Goal: Information Seeking & Learning: Learn about a topic

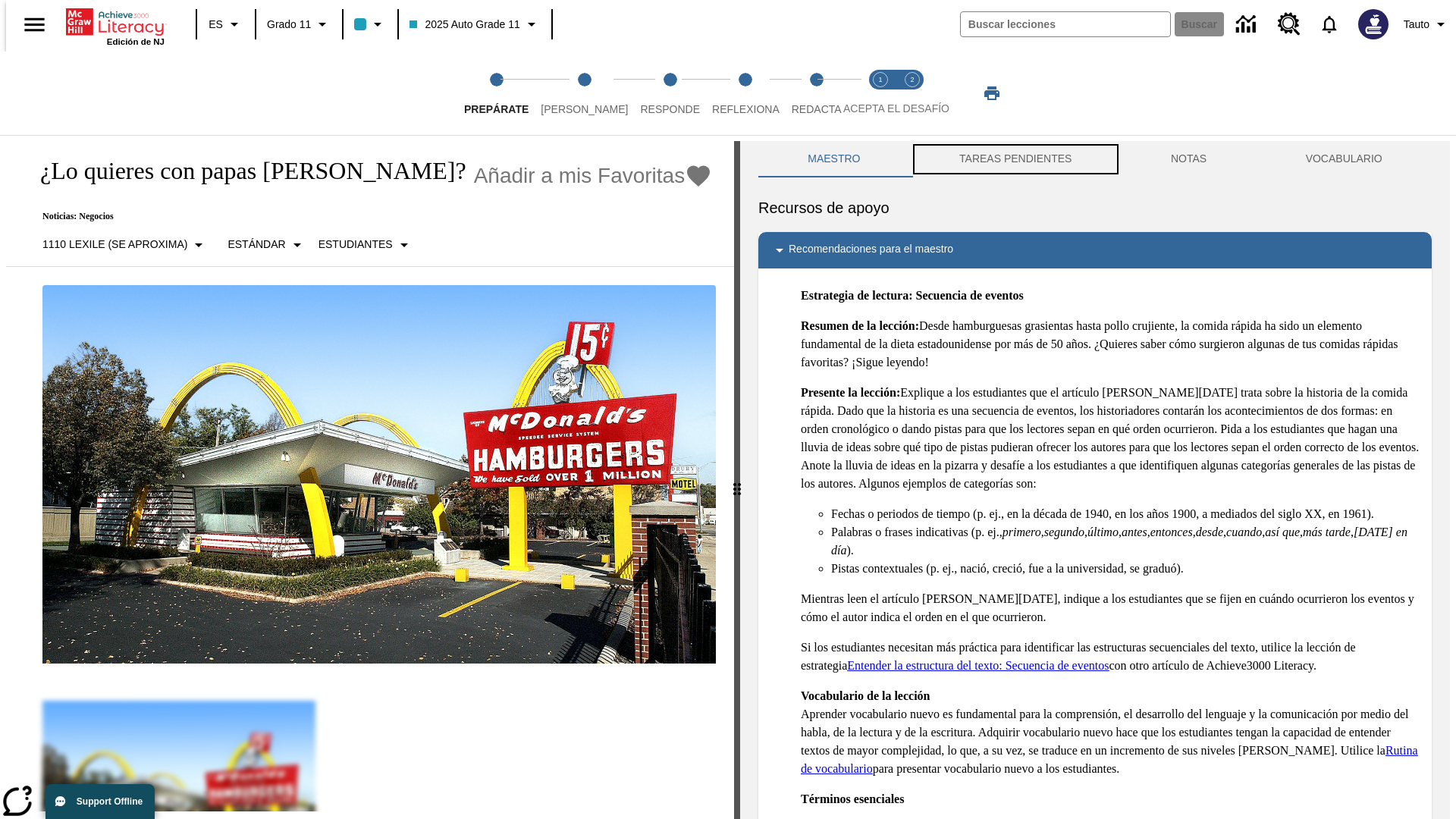
click at [1014, 159] on button "TAREAS PENDIENTES" at bounding box center [1015, 159] width 211 height 36
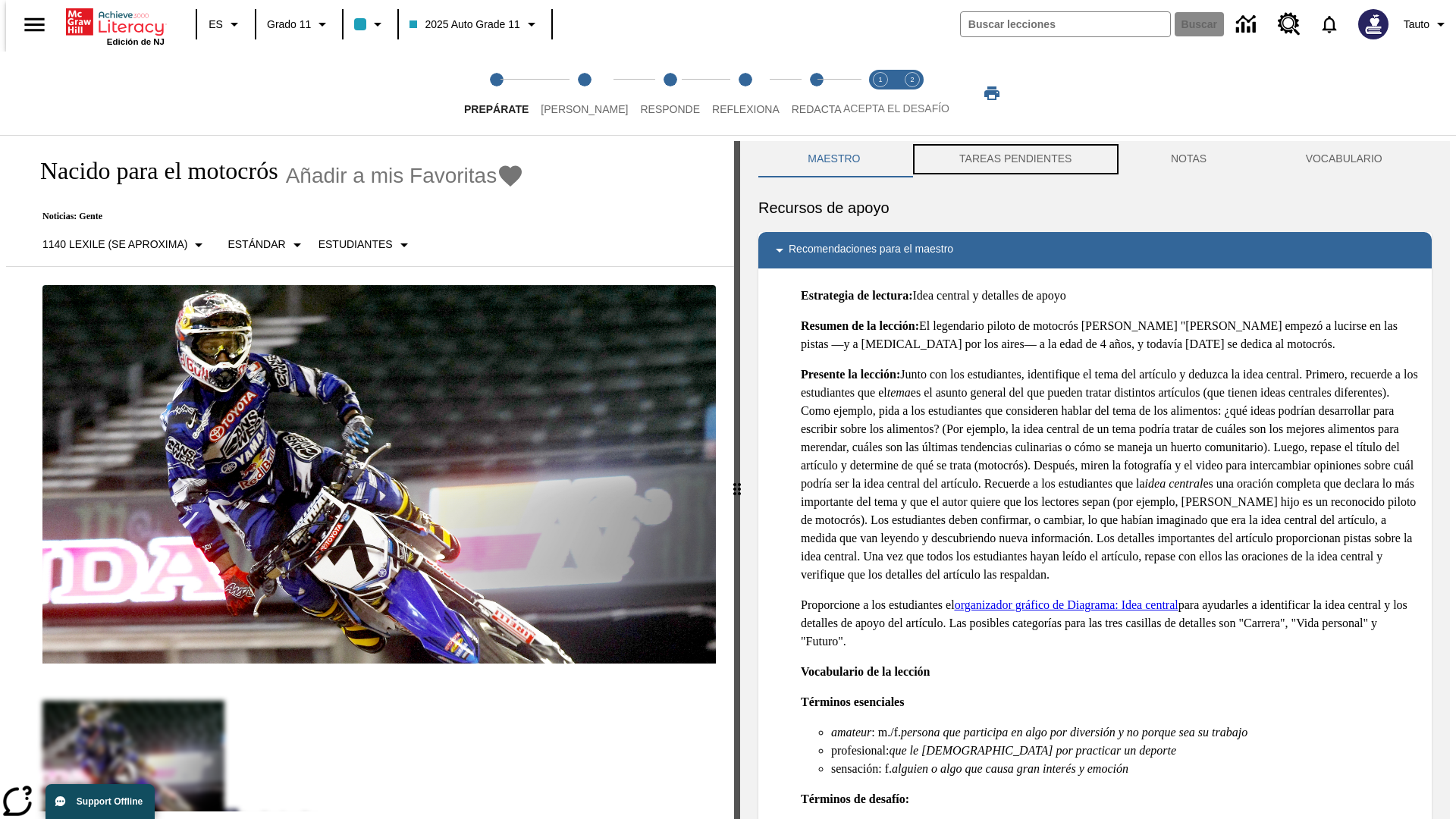
click at [1014, 159] on button "TAREAS PENDIENTES" at bounding box center [1015, 159] width 211 height 36
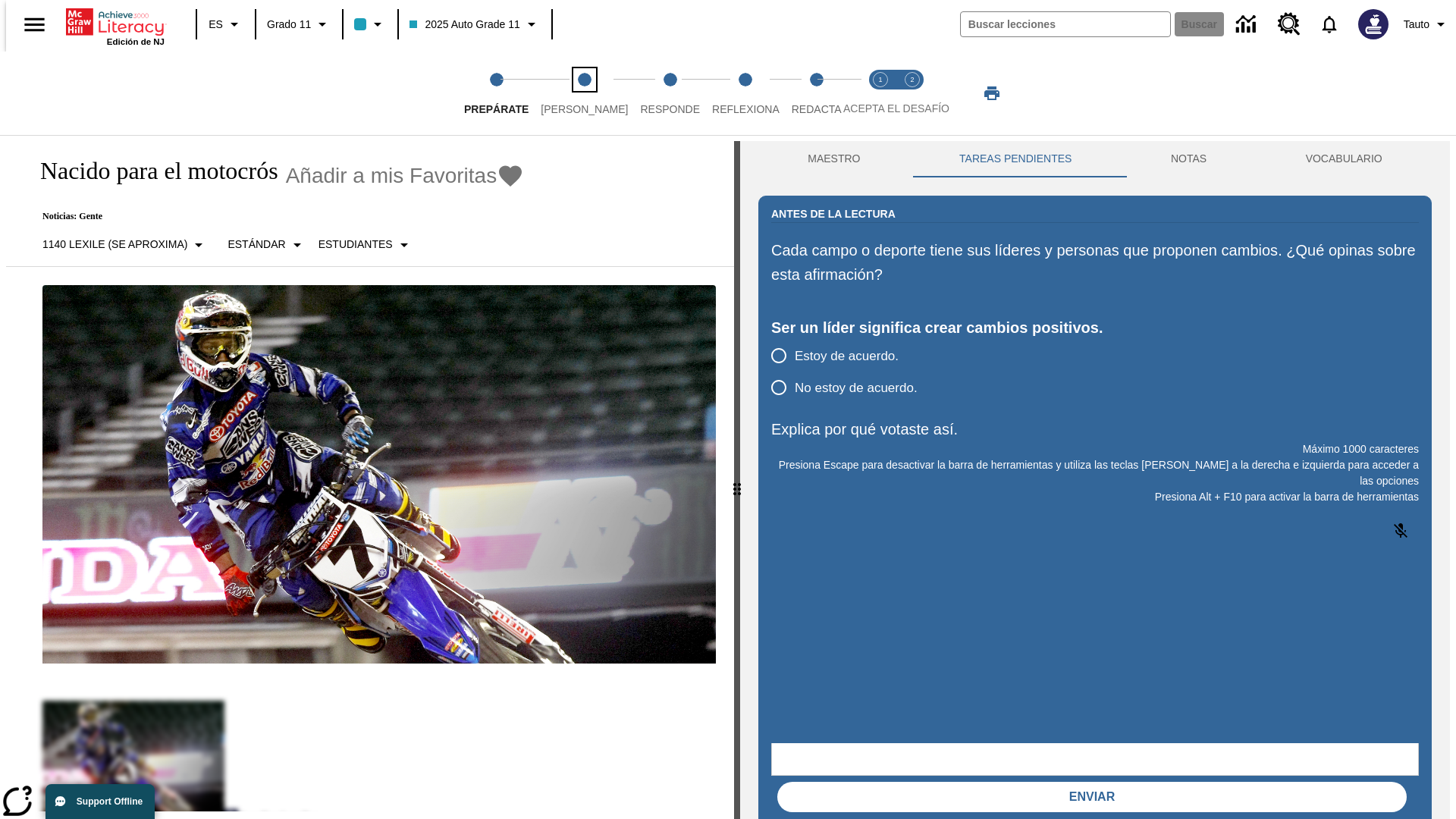
click at [571, 93] on span "Lee" at bounding box center [584, 103] width 87 height 27
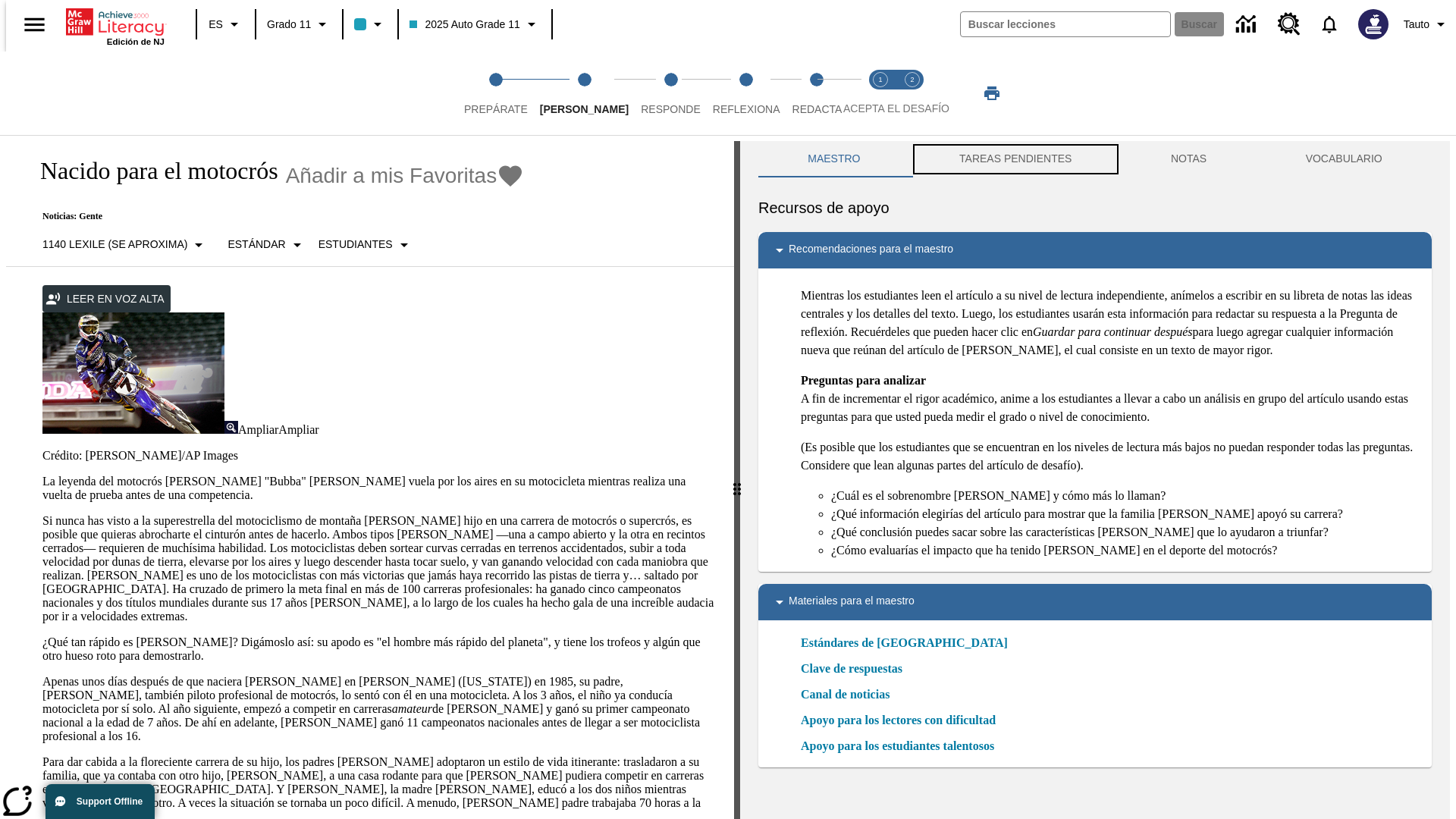
scroll to position [1, 0]
click at [1014, 159] on button "TAREAS PENDIENTES" at bounding box center [1015, 158] width 211 height 36
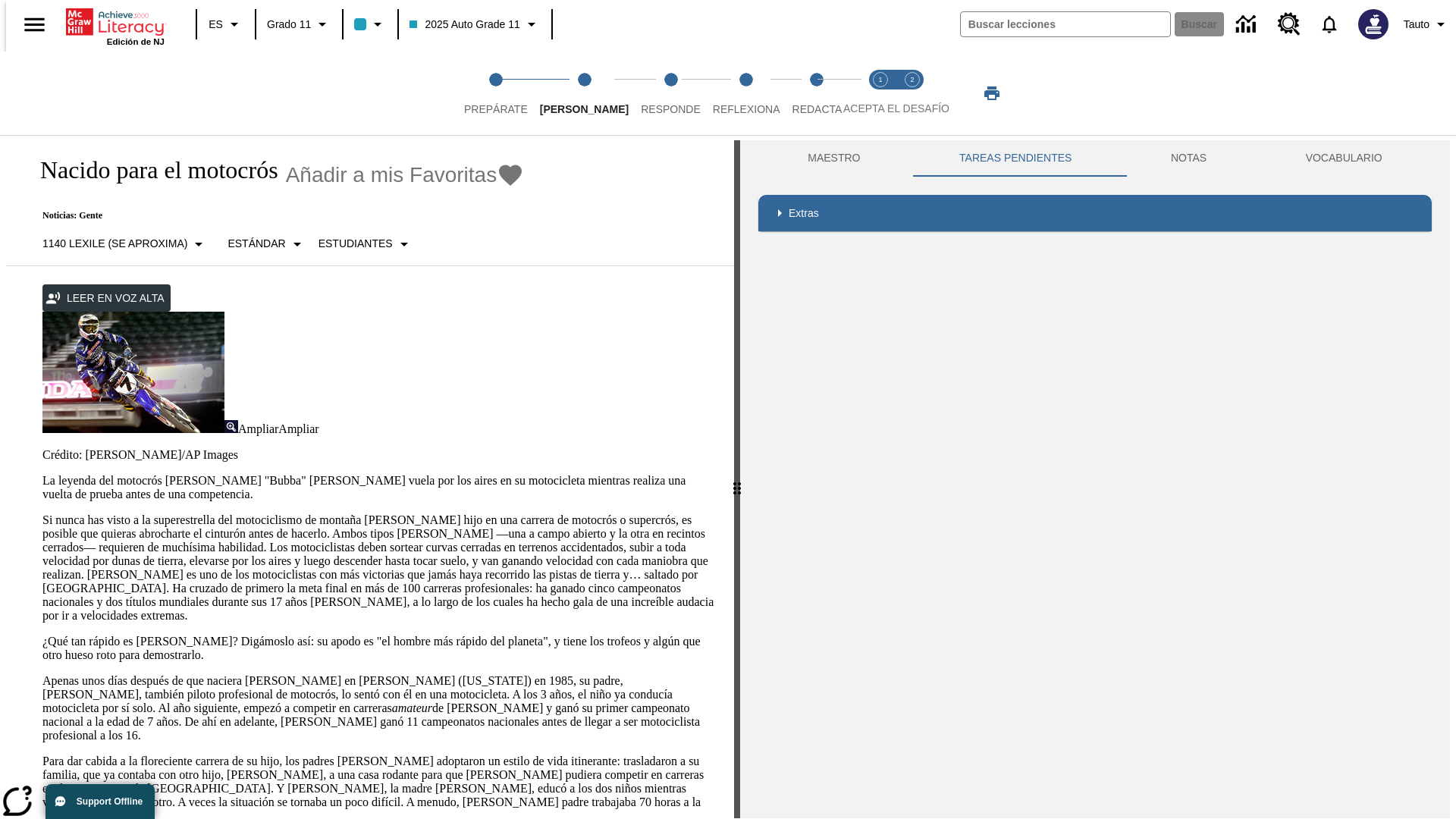
click at [42, 514] on p "Si nunca has visto a la superestrella del motociclismo de montaña James Stewart…" at bounding box center [379, 568] width 673 height 109
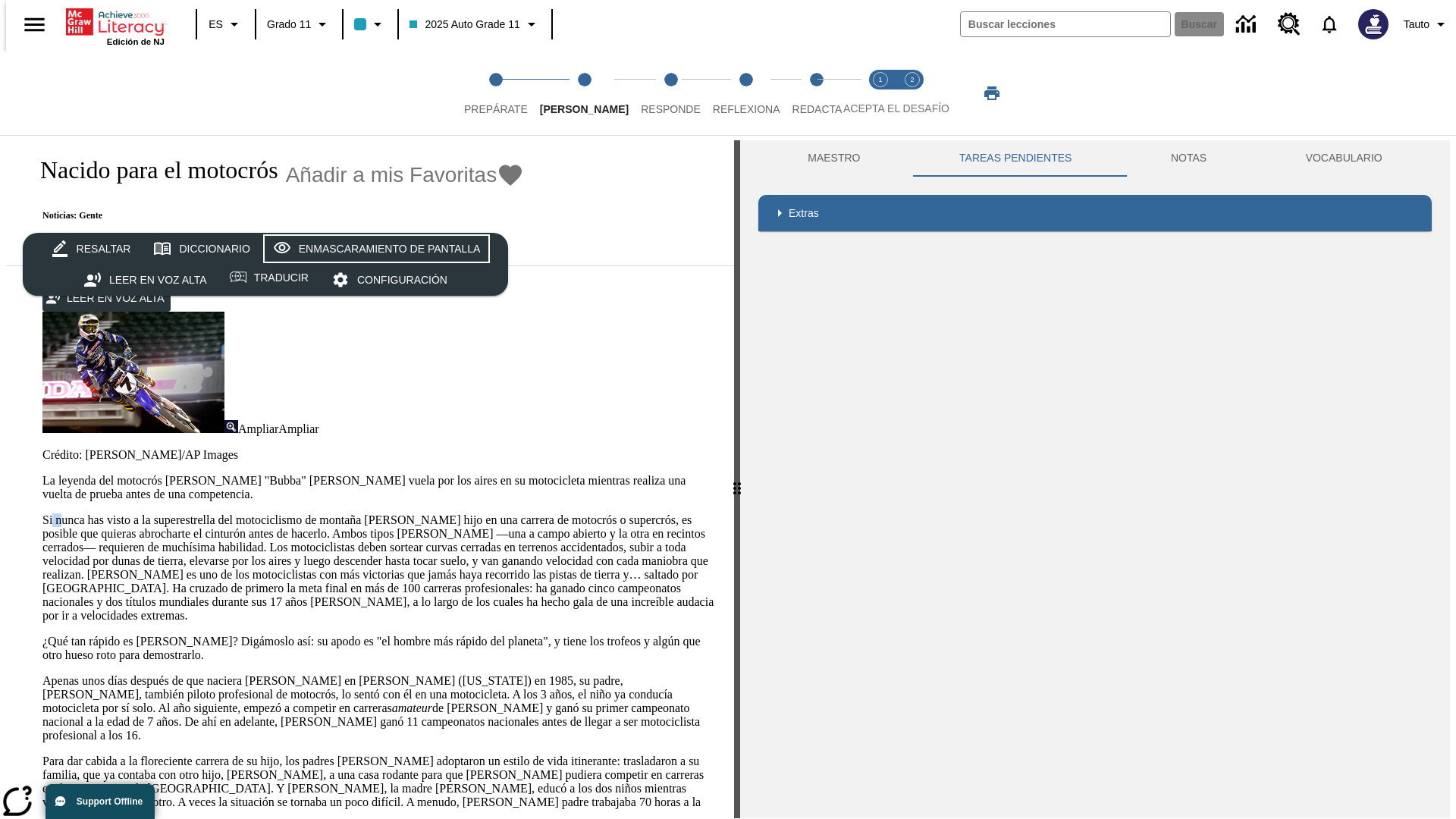
click at [373, 249] on div "Enmascaramiento de pantalla" at bounding box center [390, 249] width 182 height 19
click at [647, 93] on span "Responde" at bounding box center [671, 103] width 60 height 27
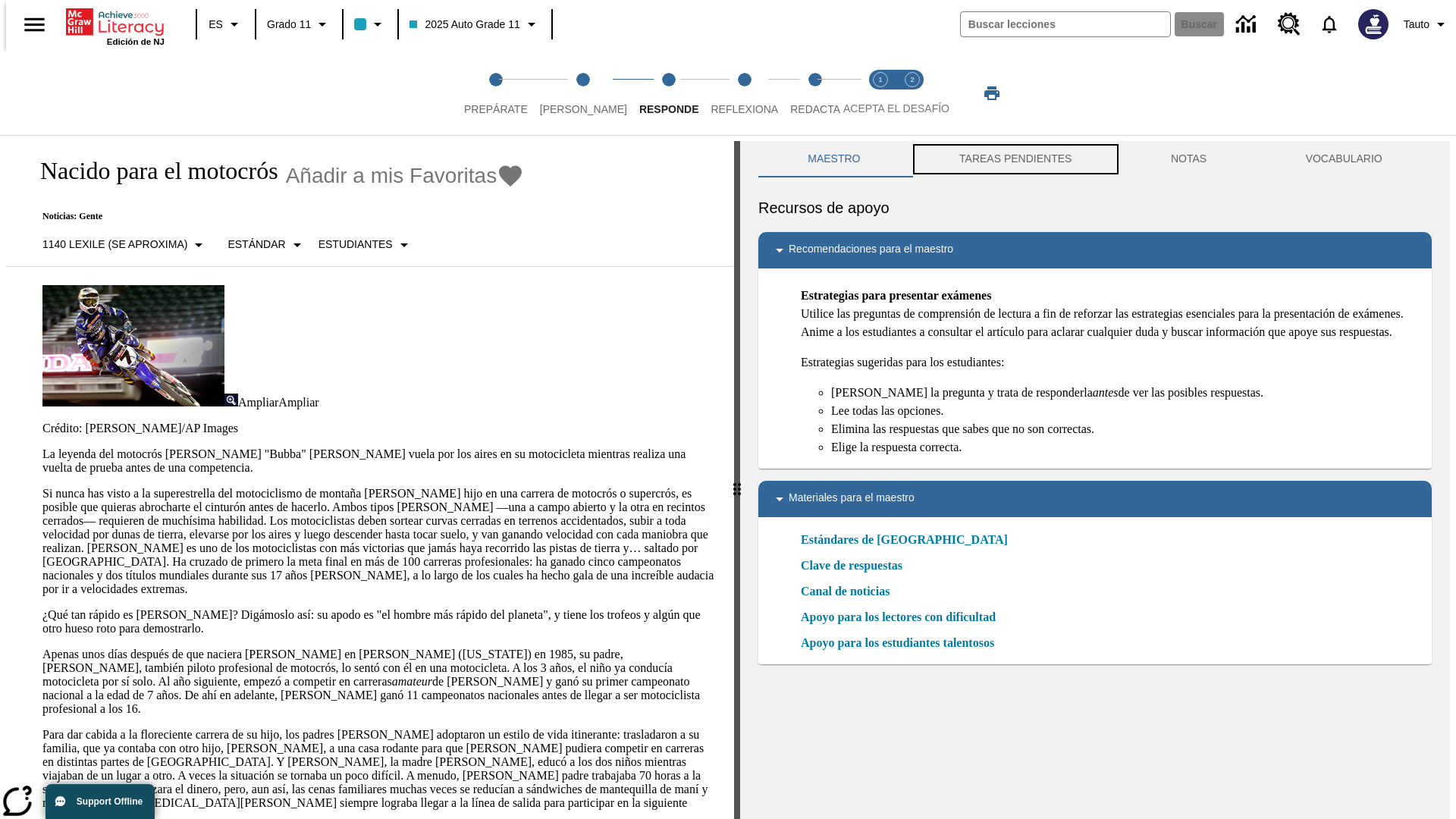
scroll to position [1, 0]
click at [1014, 159] on button "TAREAS PENDIENTES" at bounding box center [1015, 158] width 211 height 36
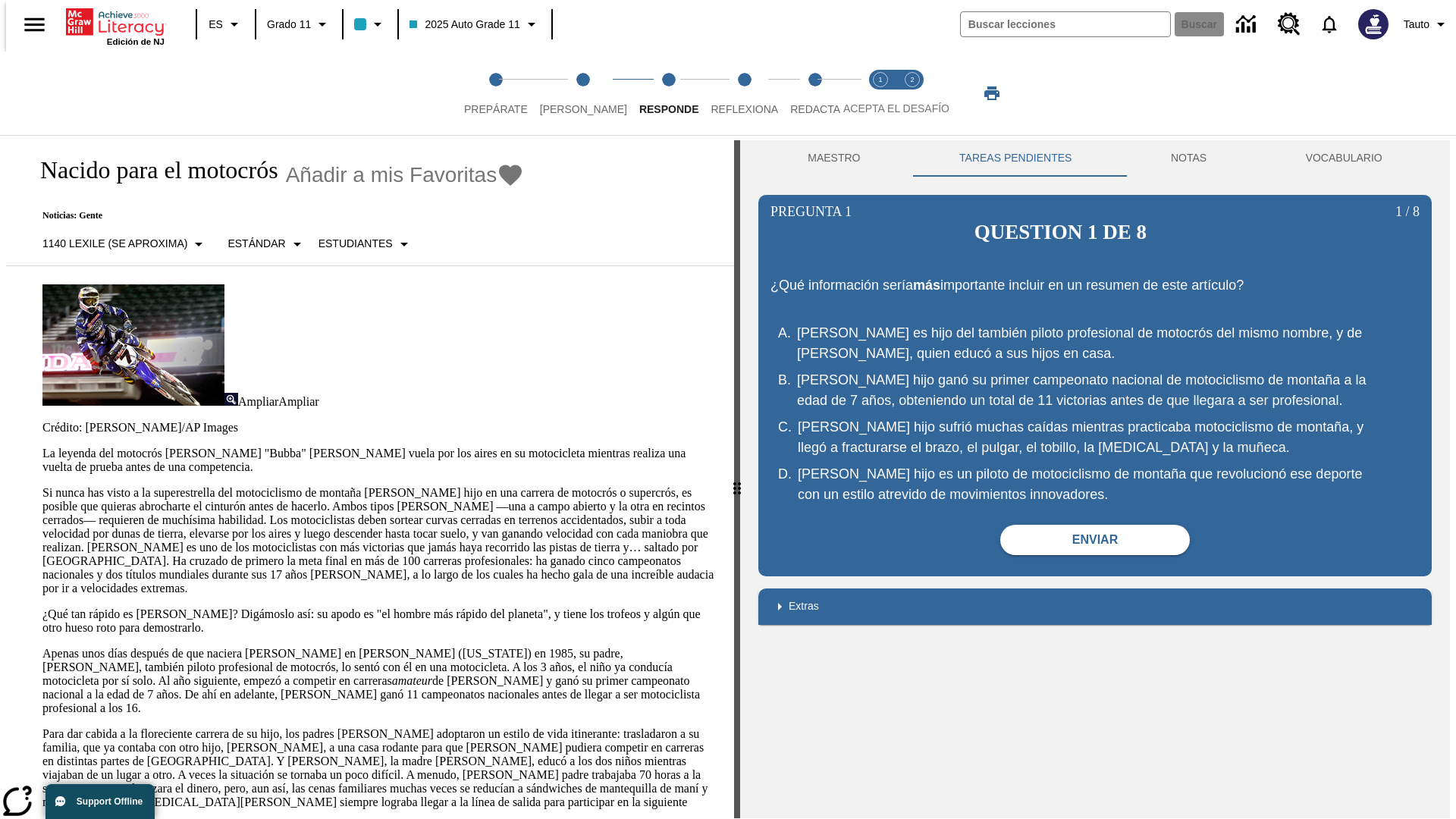
click at [42, 486] on p "Si nunca has visto a la superestrella del motociclismo de montaña James Stewart…" at bounding box center [379, 540] width 673 height 109
click at [724, 93] on span "Reflexiona" at bounding box center [744, 103] width 67 height 27
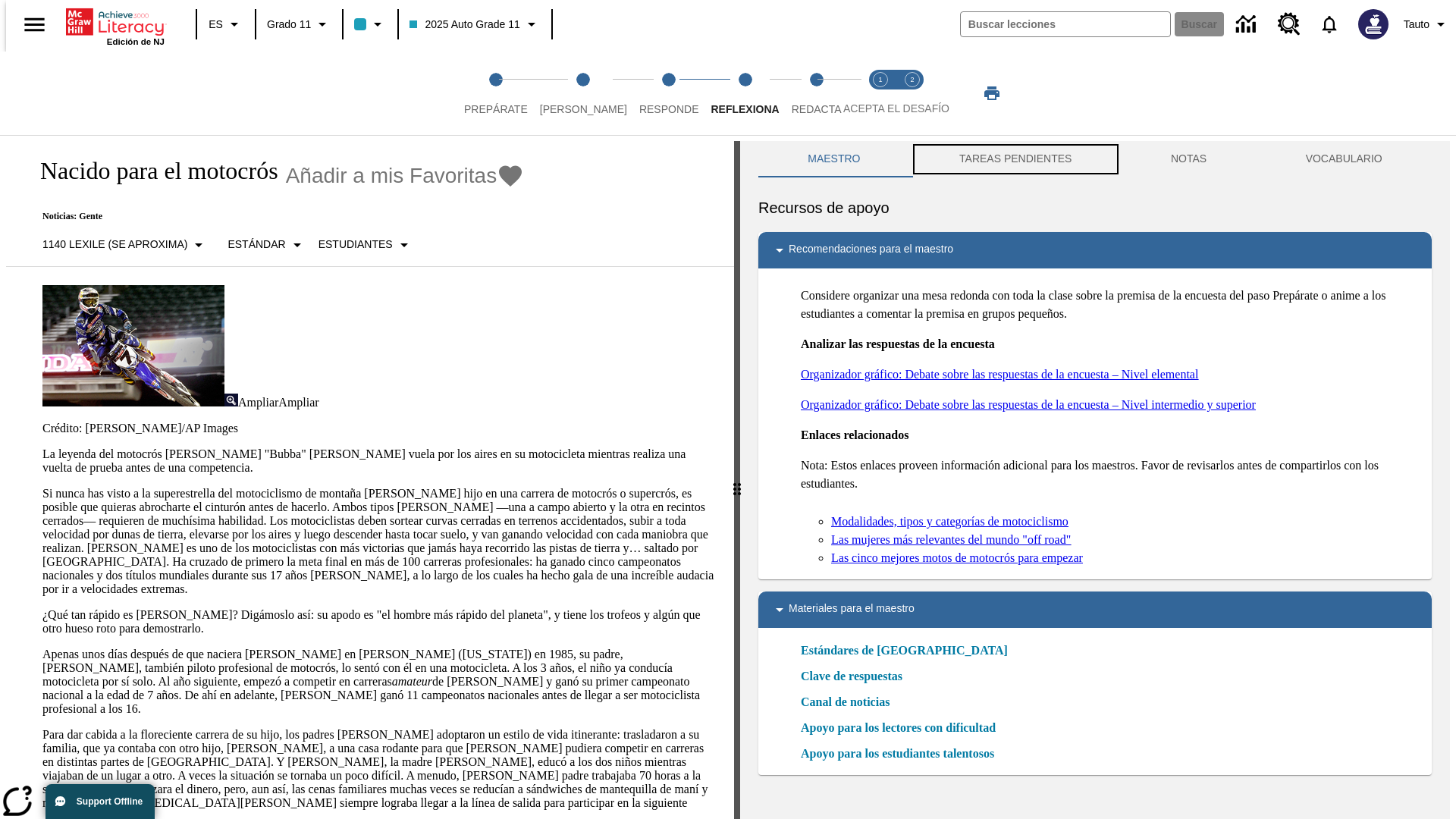
scroll to position [1, 0]
click at [1014, 159] on button "TAREAS PENDIENTES" at bounding box center [1015, 158] width 211 height 36
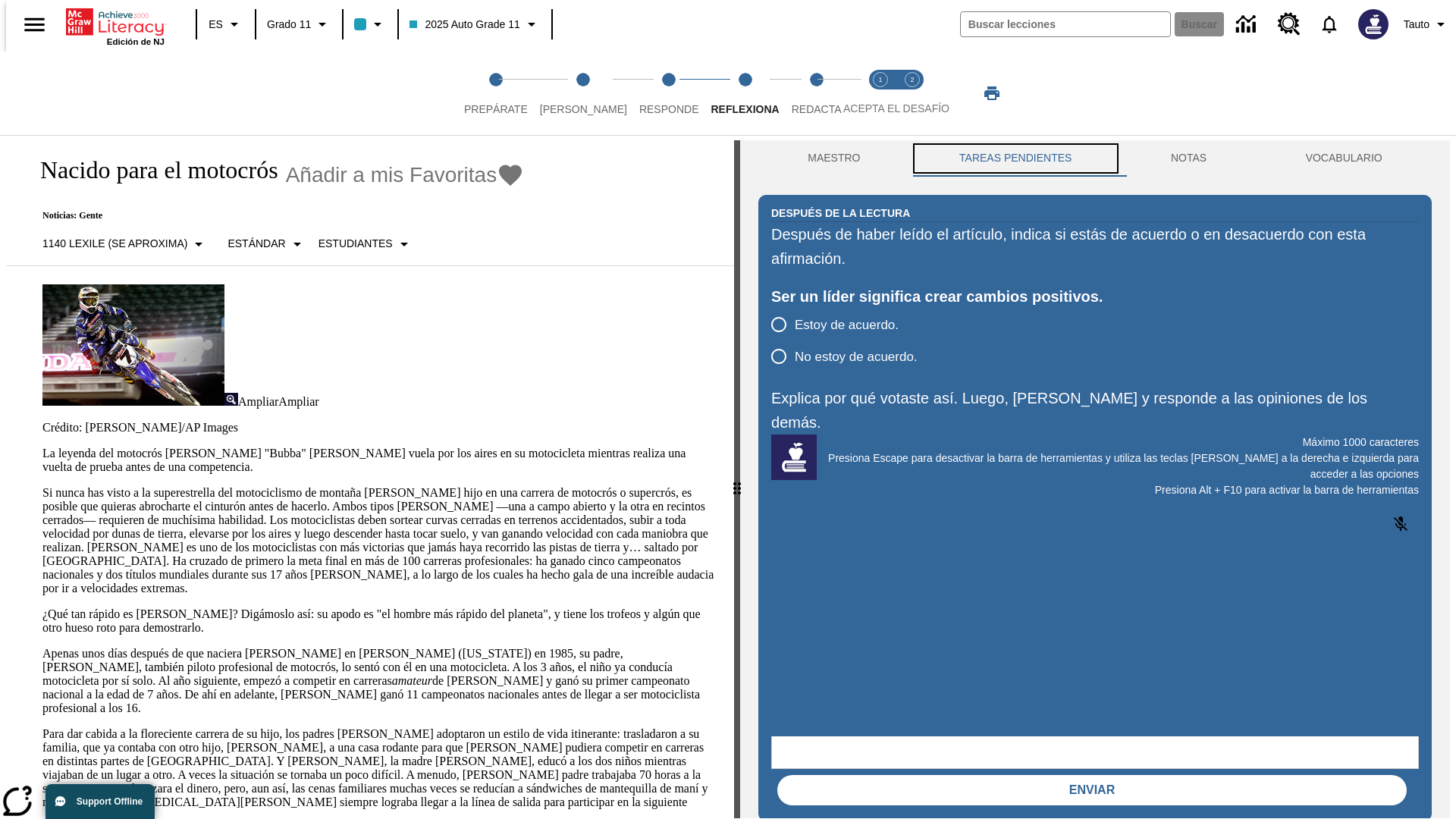
scroll to position [0, 0]
click at [42, 486] on p "Si nunca has visto a la superestrella del motociclismo de montaña James Stewart…" at bounding box center [379, 540] width 673 height 109
click at [800, 93] on span "Redacta" at bounding box center [816, 103] width 50 height 27
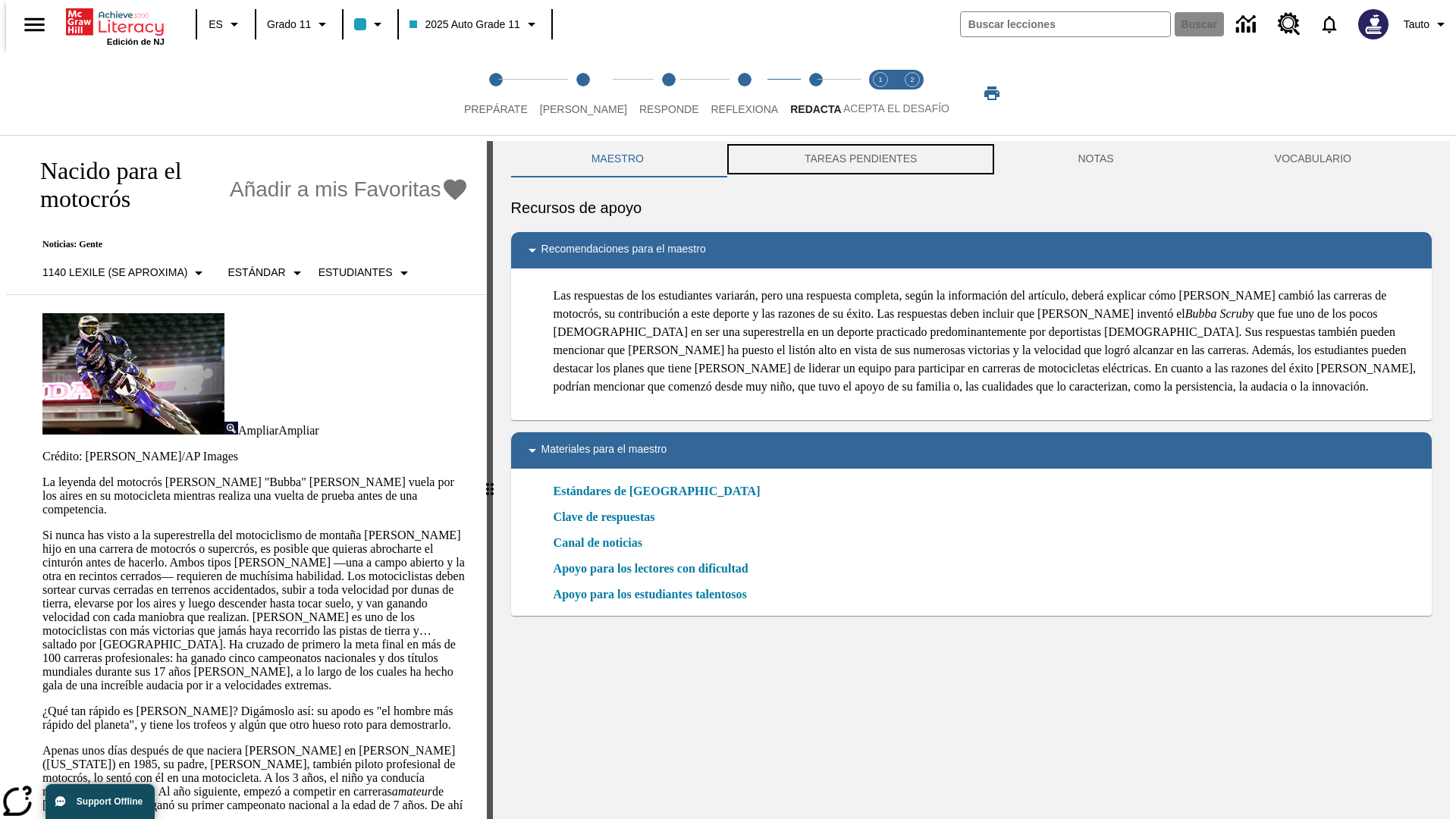
scroll to position [1, 0]
click at [860, 159] on button "TAREAS PENDIENTES" at bounding box center [860, 158] width 273 height 36
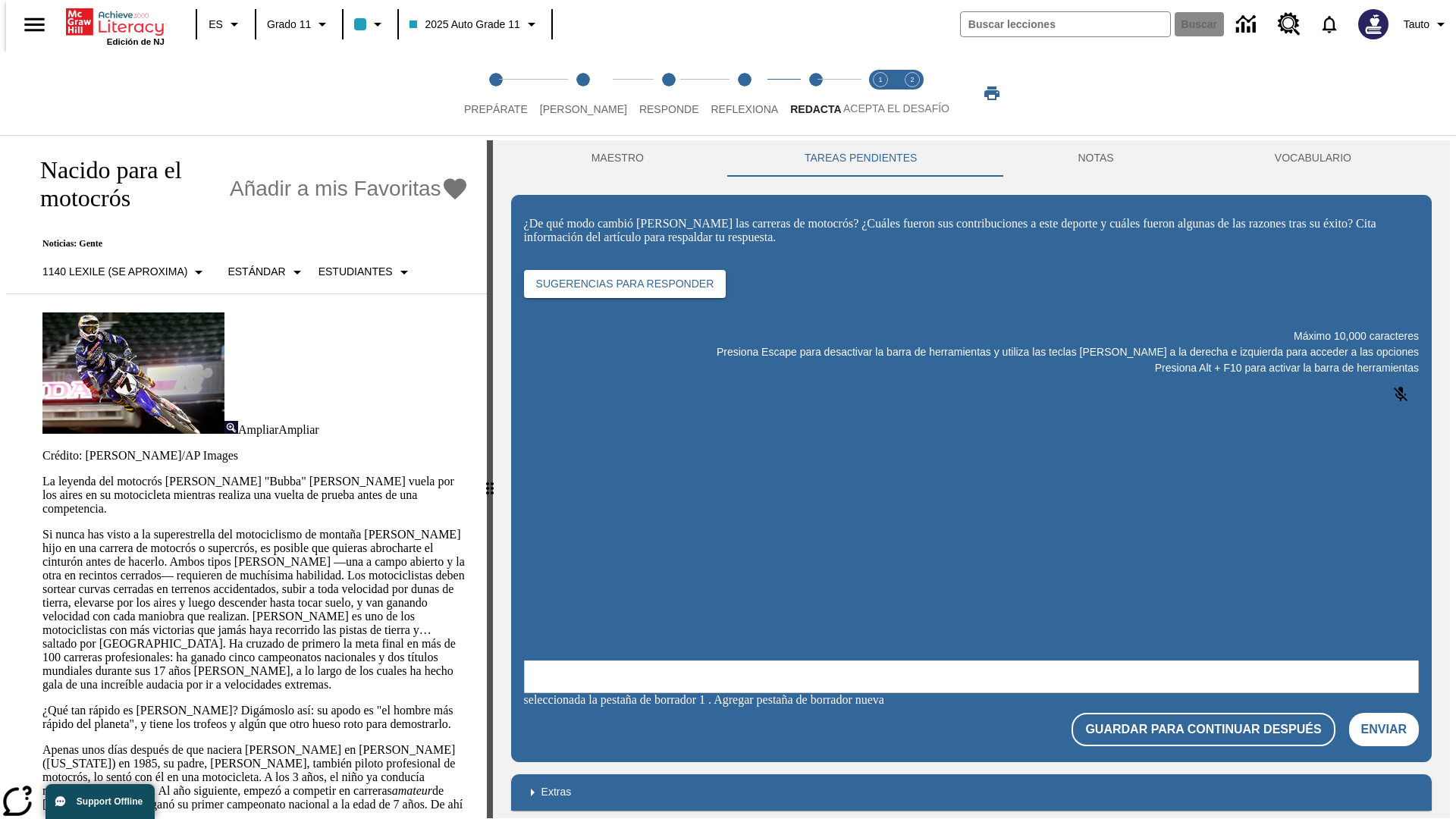
scroll to position [0, 0]
click at [42, 528] on p "Si nunca has visto a la superestrella del motociclismo de montaña James Stewart…" at bounding box center [255, 609] width 426 height 164
click at [881, 93] on span "Acepta el desafío lee step 1 of 2" at bounding box center [880, 103] width 20 height 27
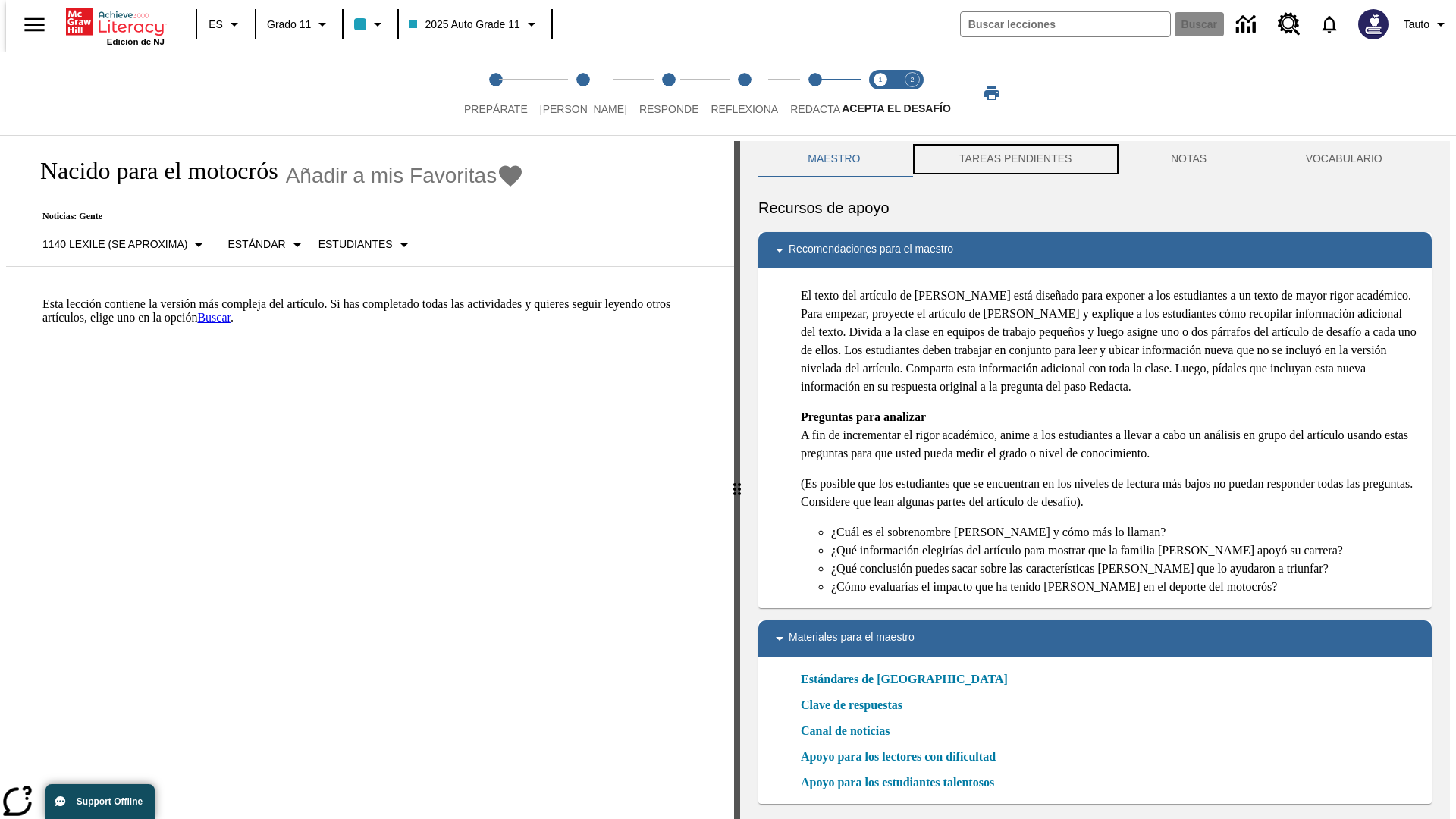
scroll to position [5, 0]
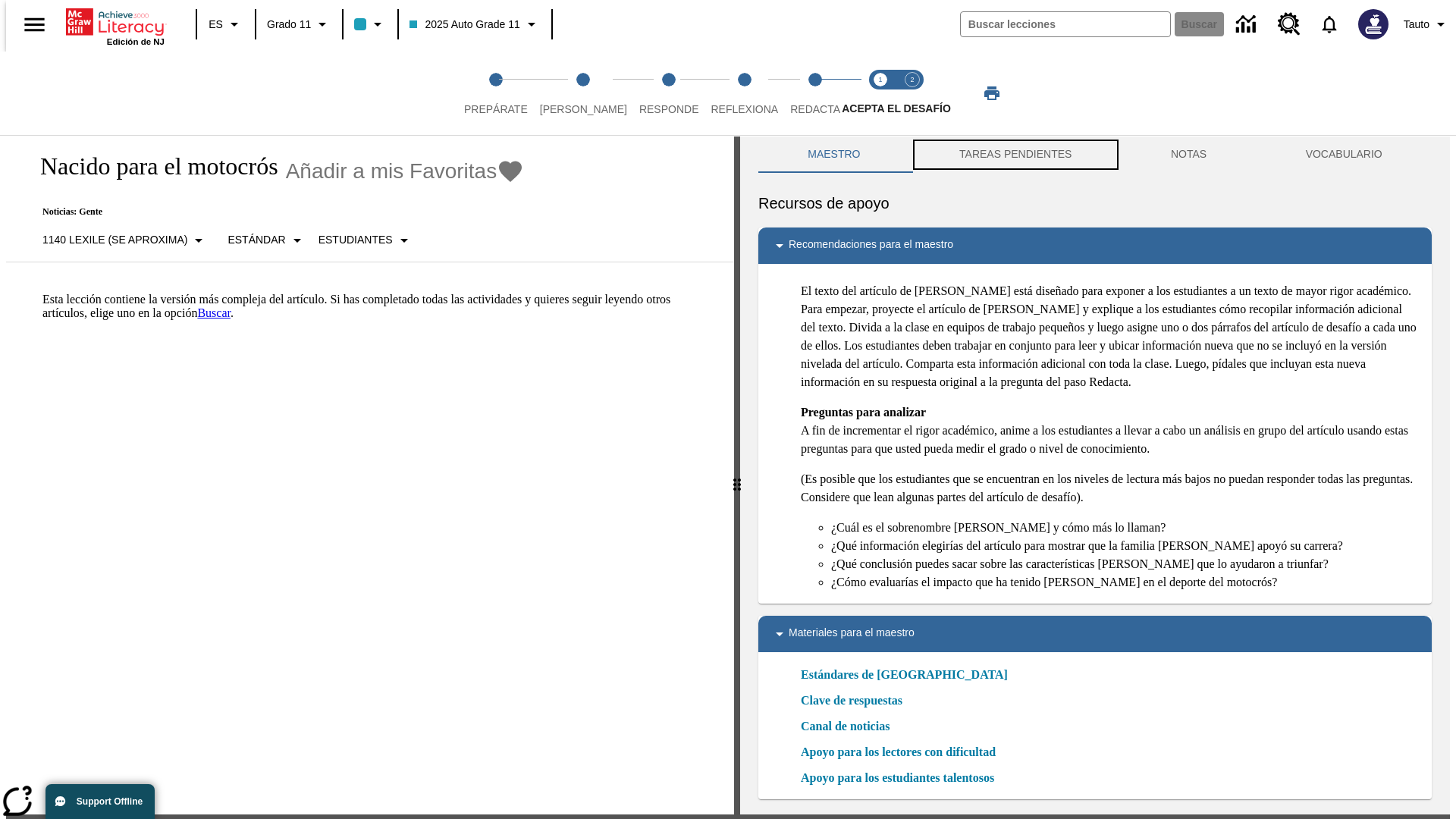
click at [1014, 159] on button "TAREAS PENDIENTES" at bounding box center [1015, 154] width 211 height 36
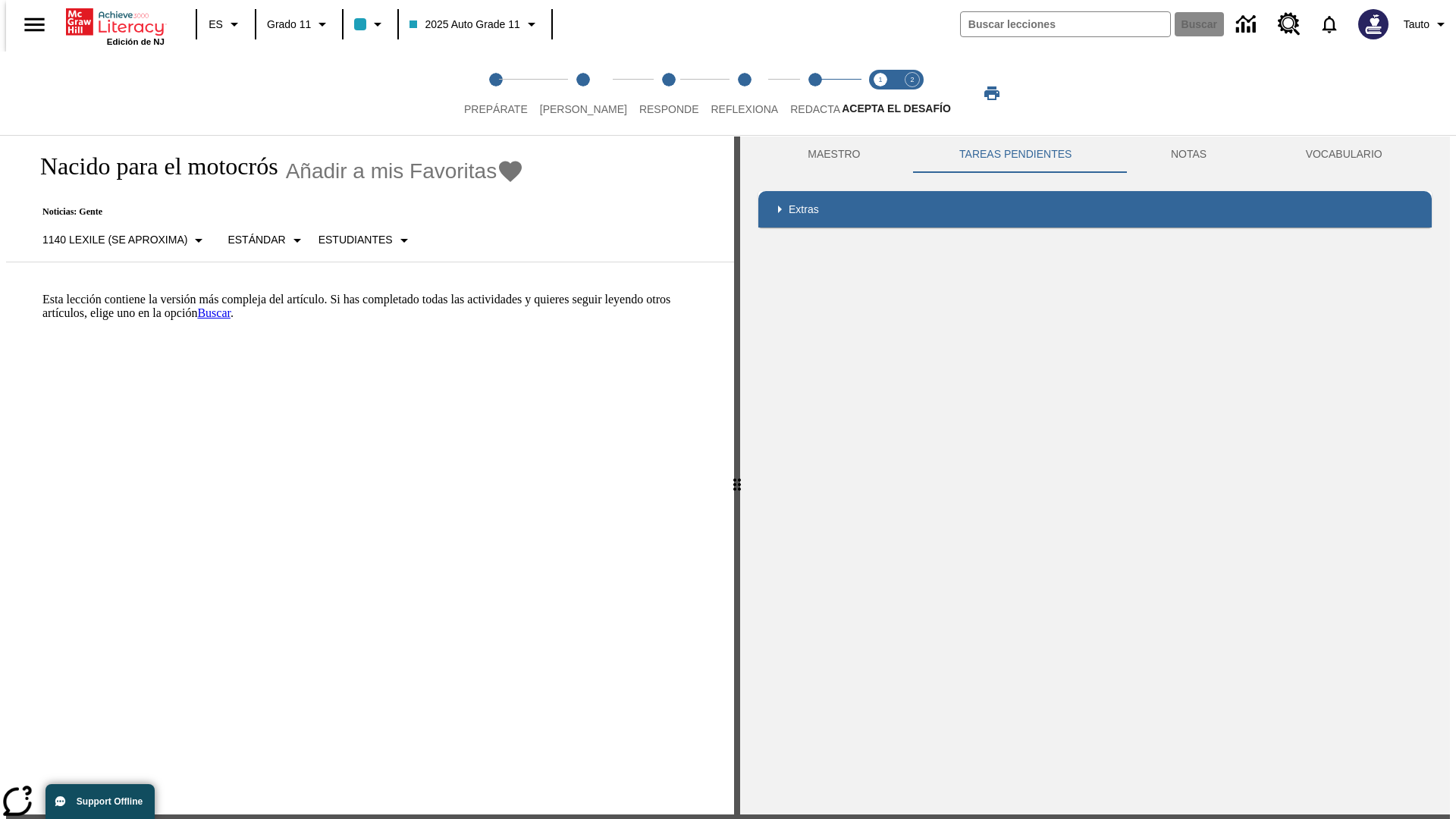
click at [42, 293] on p "Esta lección contiene la versión más compleja del artículo. Si has completado t…" at bounding box center [379, 306] width 673 height 27
click at [0, 292] on html "Listen Saltar al contenido principal Edición de NJ ES Grado 11 2025 Auto Grade …" at bounding box center [728, 456] width 1456 height 923
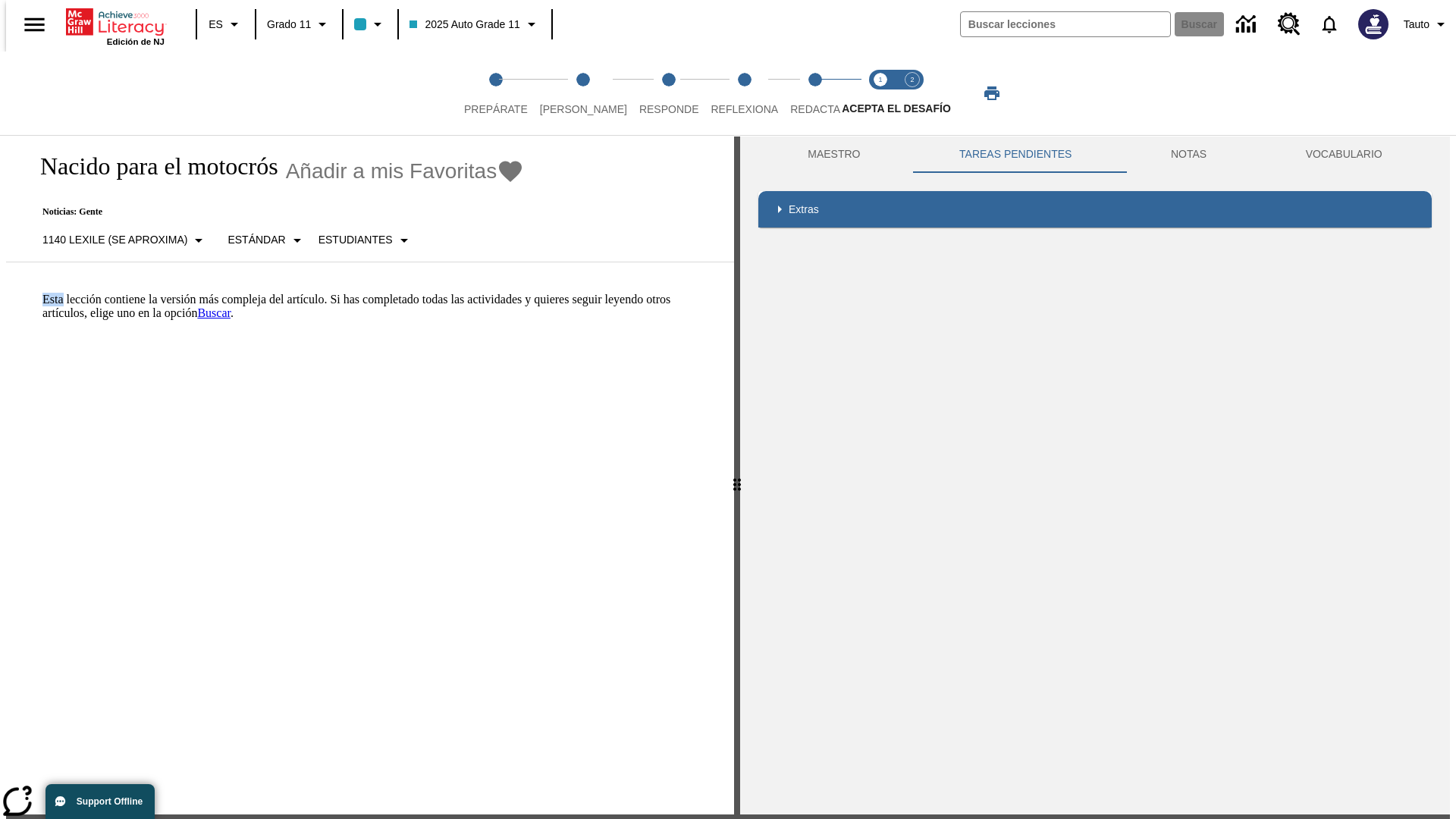
click at [0, 292] on html "Listen Saltar al contenido principal Edición de NJ ES Grado 11 2025 Auto Grade …" at bounding box center [728, 456] width 1456 height 923
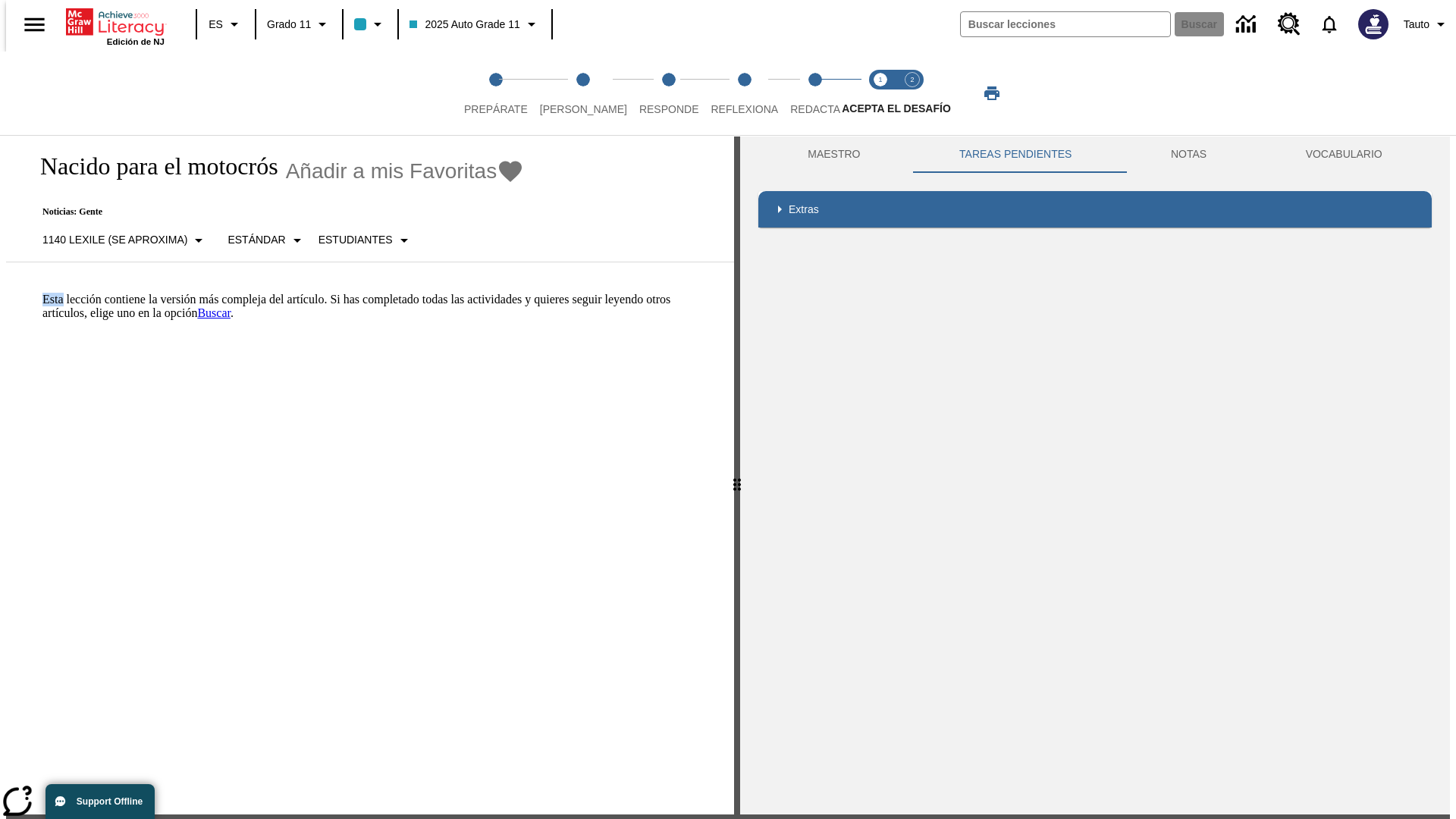
click at [0, 292] on html "Listen Saltar al contenido principal Edición de NJ ES Grado 11 2025 Auto Grade …" at bounding box center [728, 456] width 1456 height 923
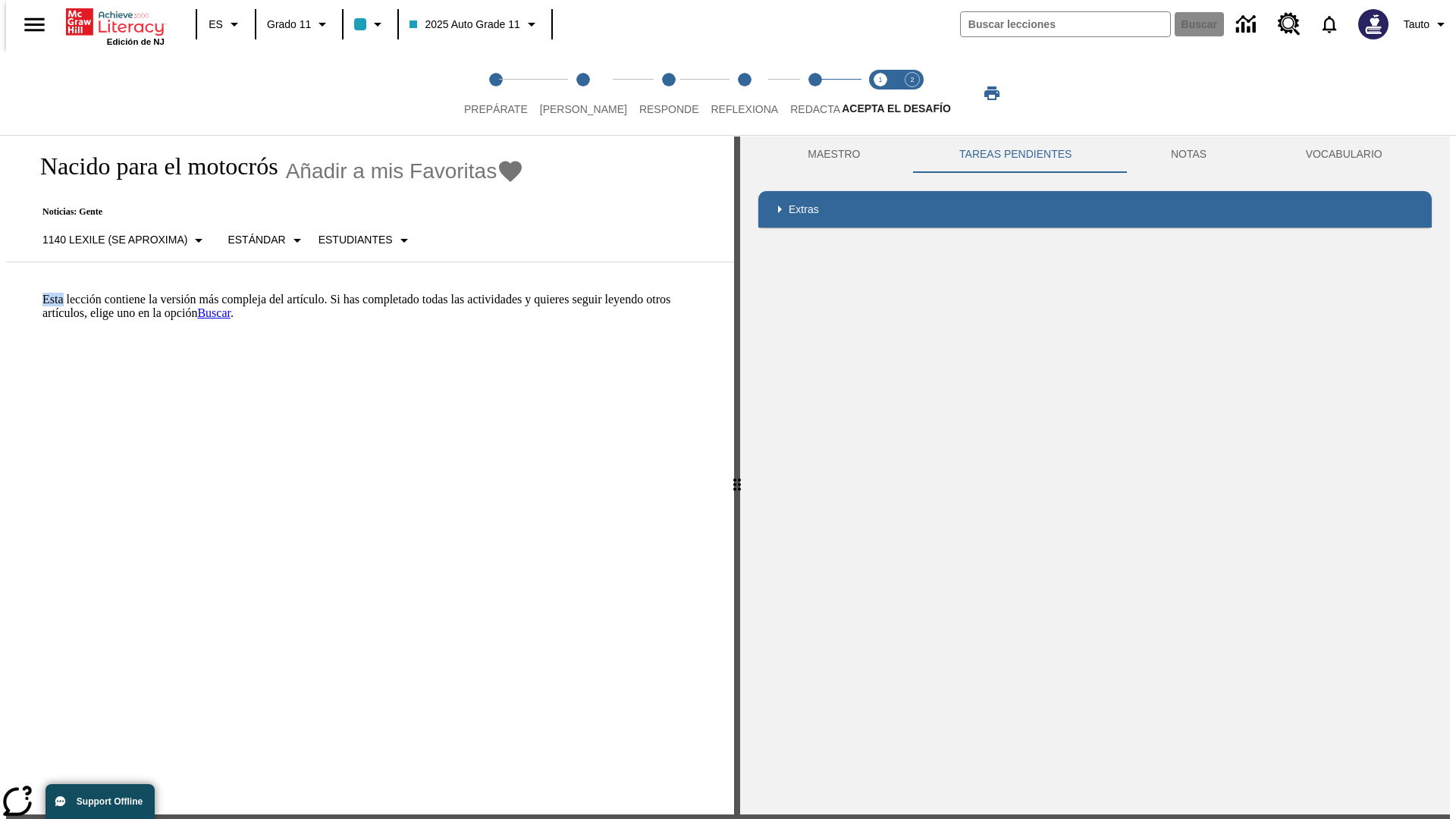
click at [0, 292] on html "Listen Saltar al contenido principal Edición de NJ ES Grado 11 2025 Auto Grade …" at bounding box center [728, 456] width 1456 height 923
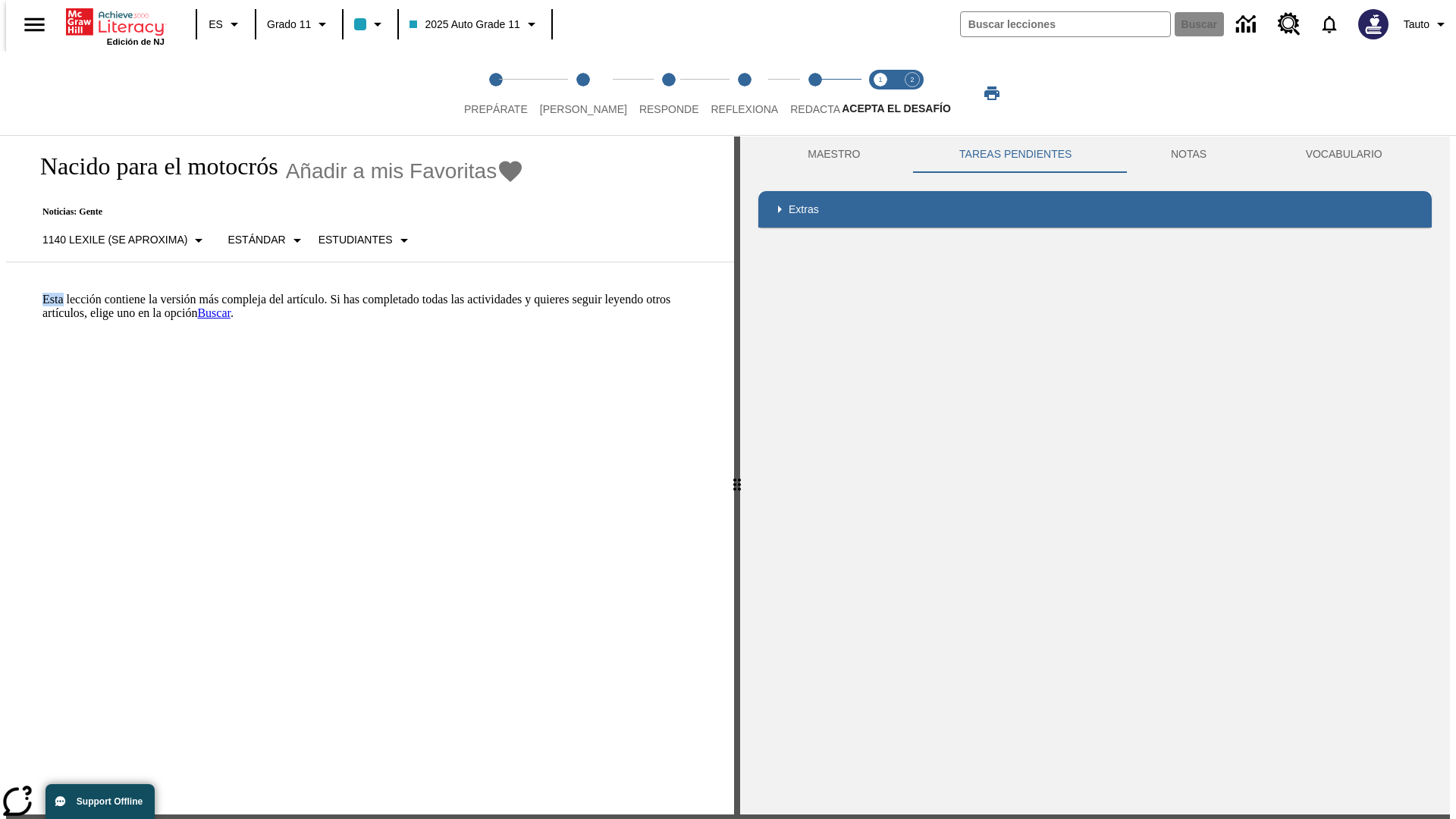
click at [42, 293] on p "Esta lección contiene la versión más compleja del artículo. Si has completado t…" at bounding box center [379, 306] width 673 height 27
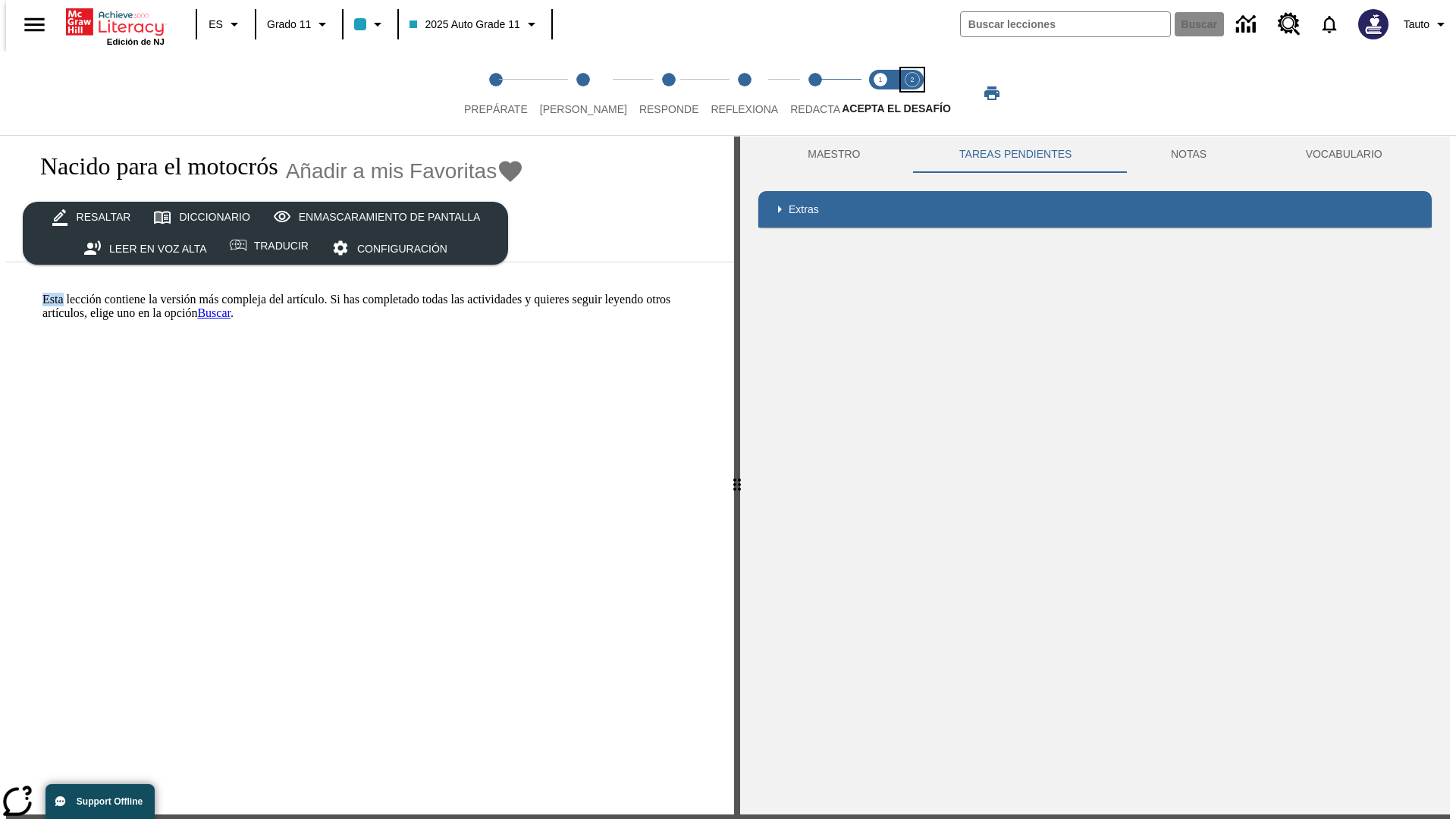
click at [912, 93] on span "Acepta el desafío contesta step 2 of 2" at bounding box center [912, 103] width 20 height 27
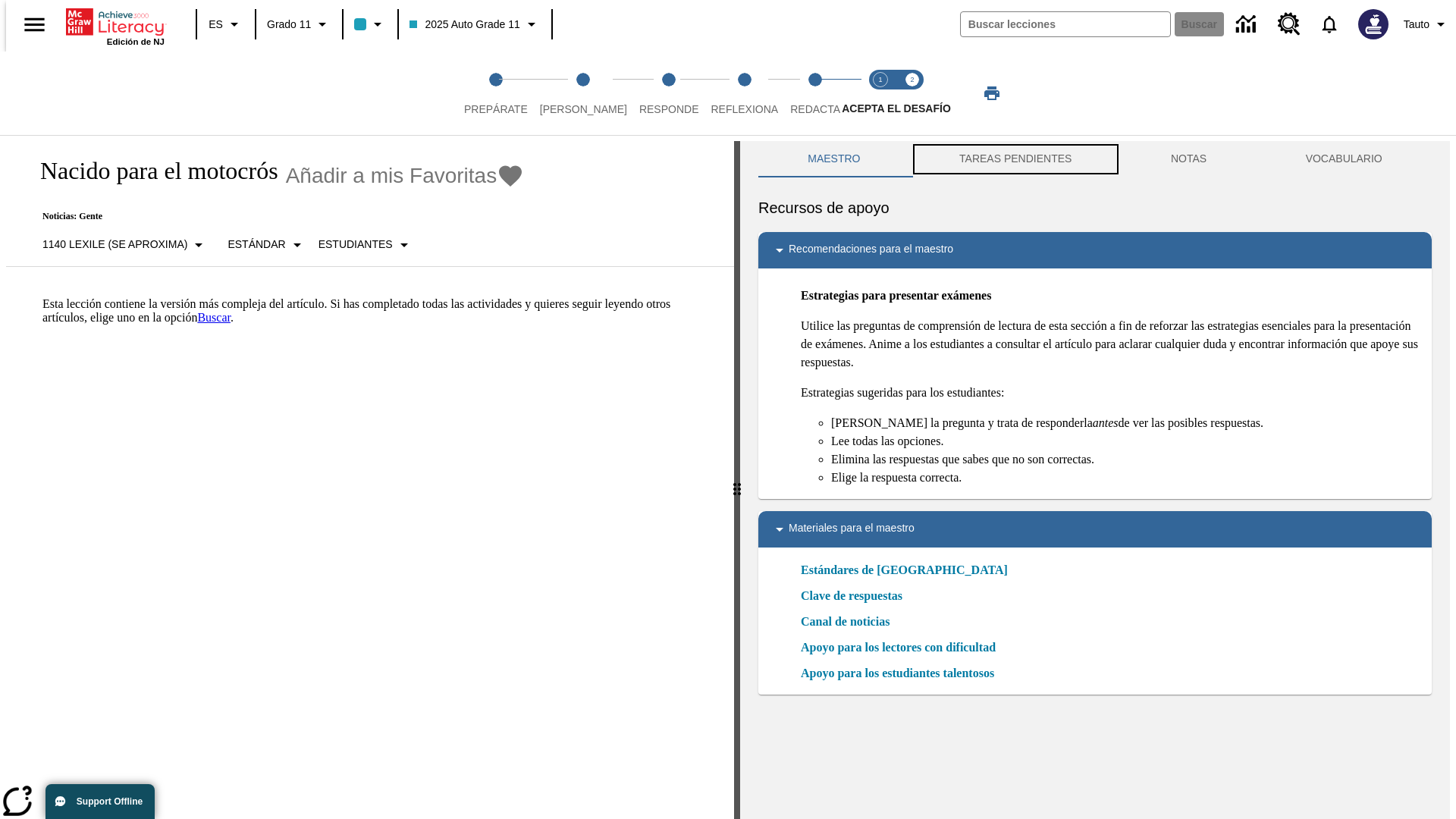
scroll to position [5, 0]
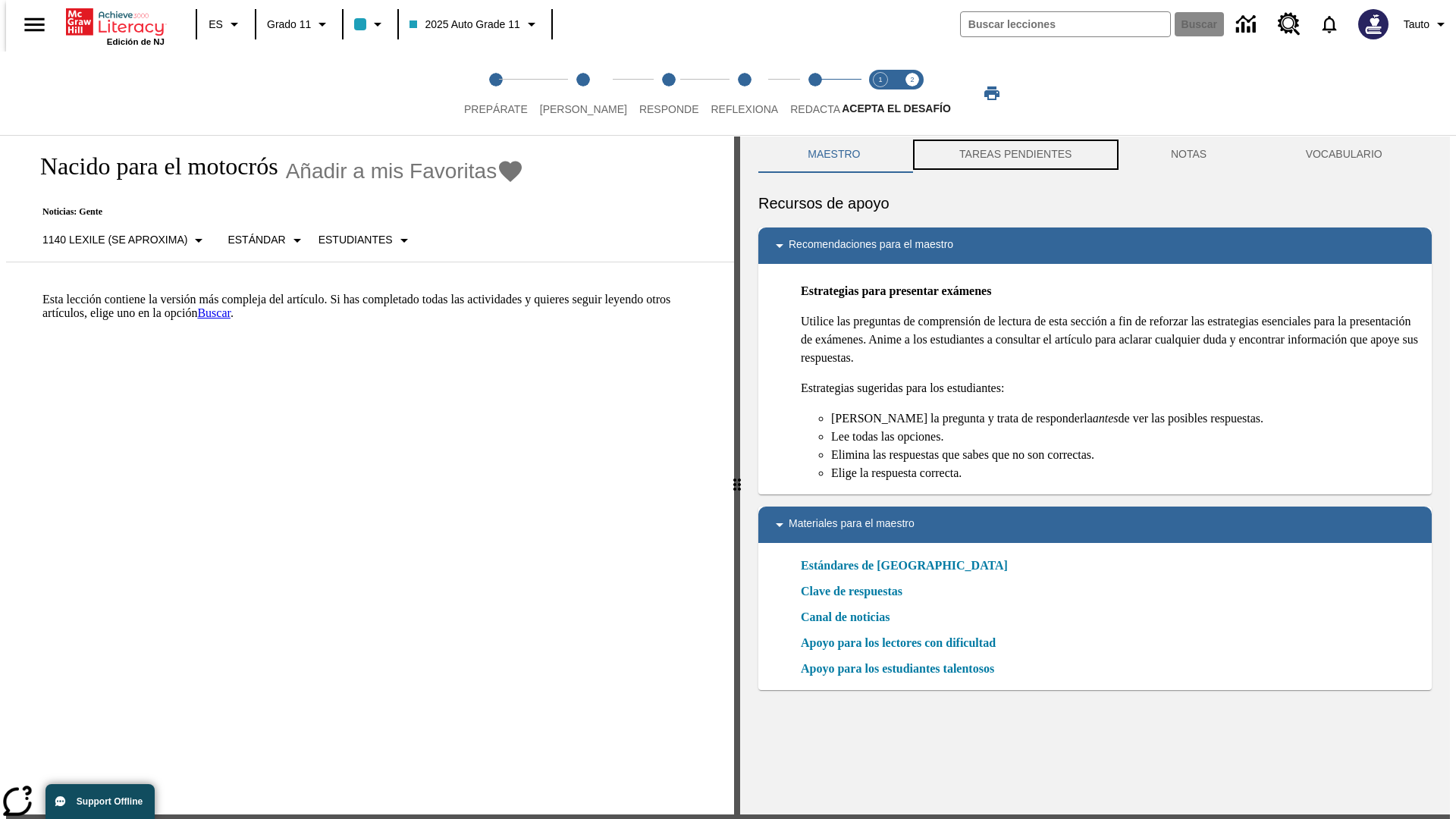
click at [1014, 159] on button "TAREAS PENDIENTES" at bounding box center [1015, 154] width 211 height 36
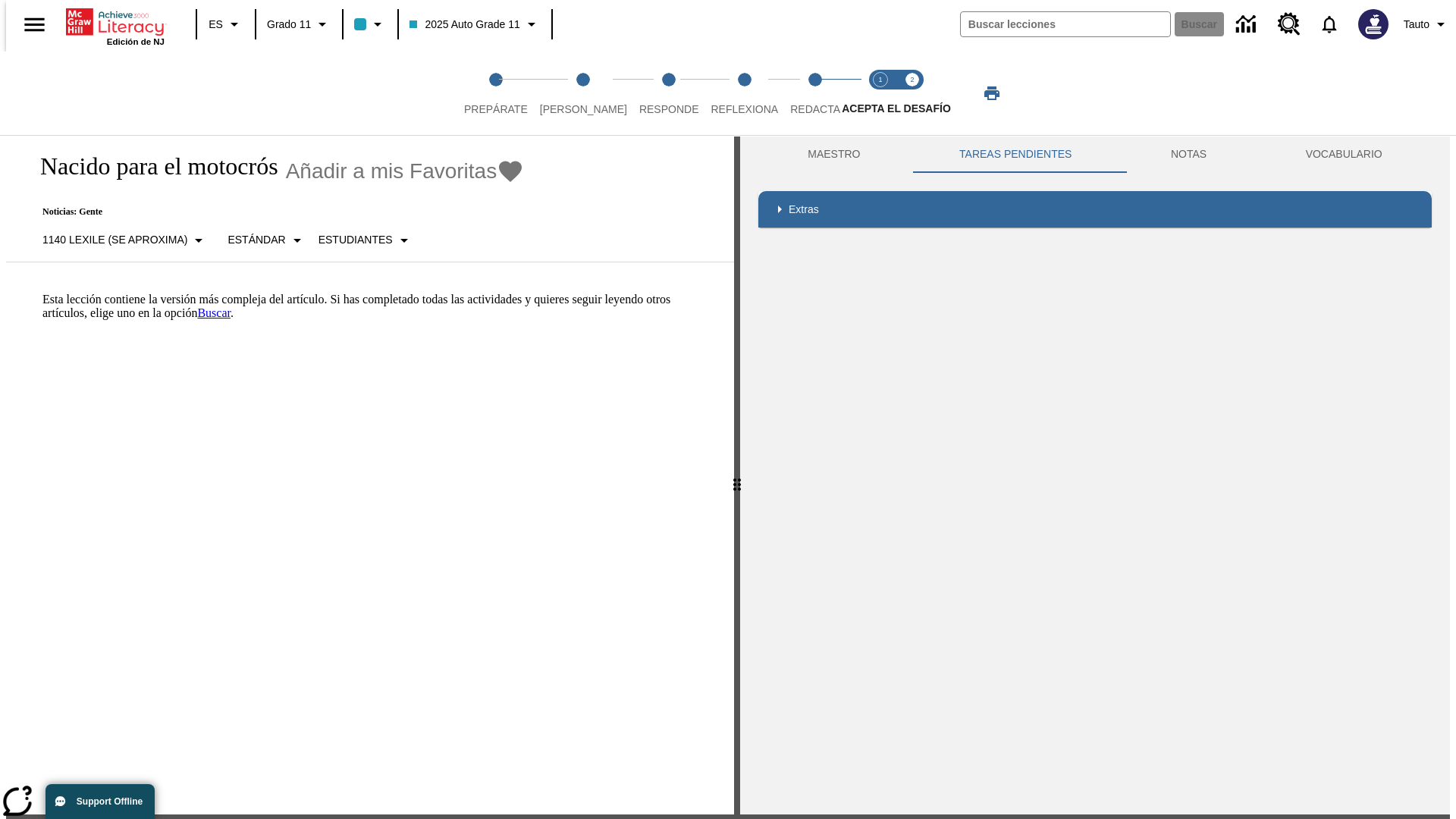
click at [42, 293] on p "Esta lección contiene la versión más compleja del artículo. Si has completado t…" at bounding box center [379, 306] width 673 height 27
click at [0, 292] on html "Listen Saltar al contenido principal Edición de NJ ES Grado 11 2025 Auto Grade …" at bounding box center [728, 456] width 1456 height 923
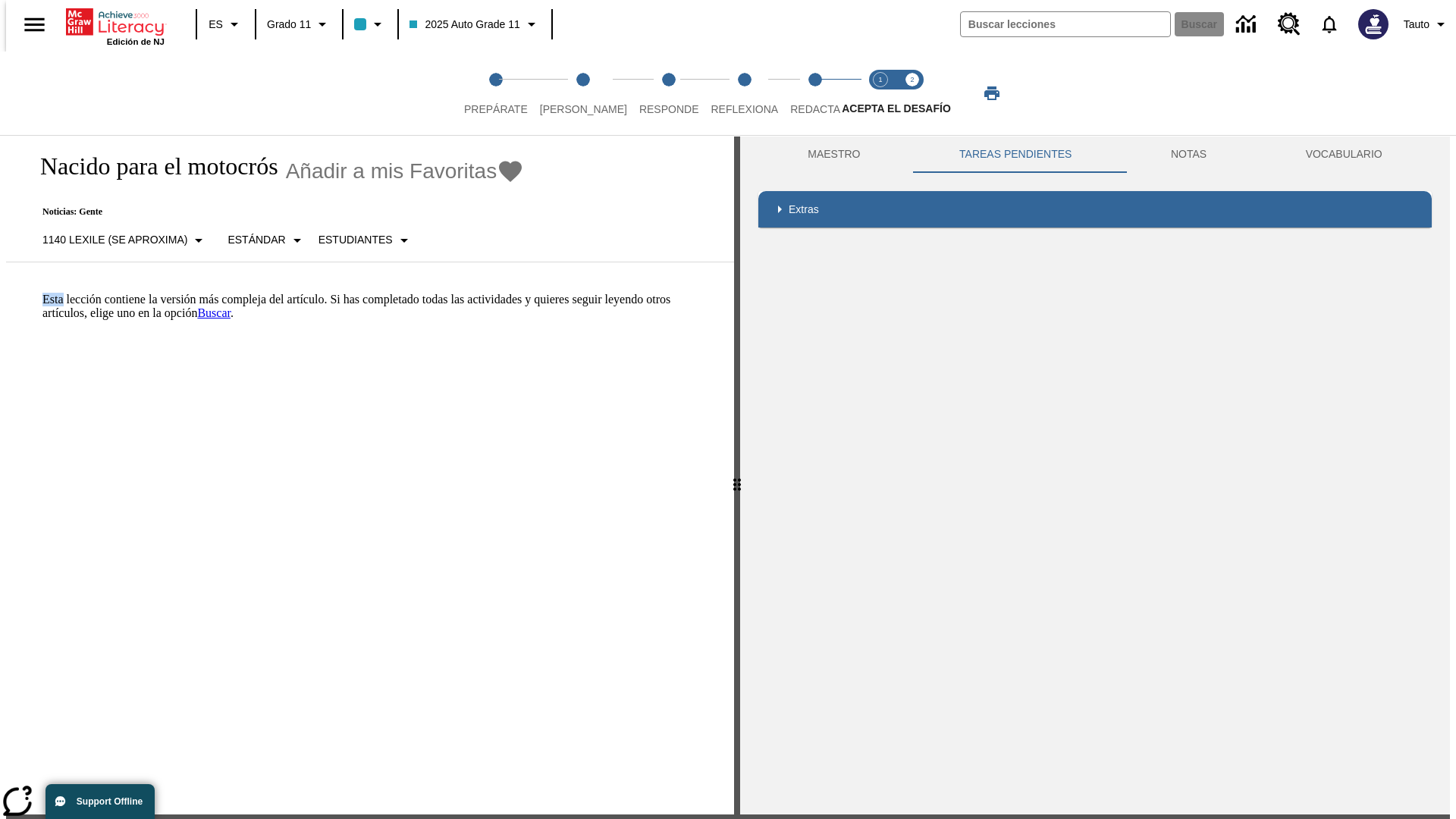
click at [0, 292] on html "Listen Saltar al contenido principal Edición de NJ ES Grado 11 2025 Auto Grade …" at bounding box center [728, 456] width 1456 height 923
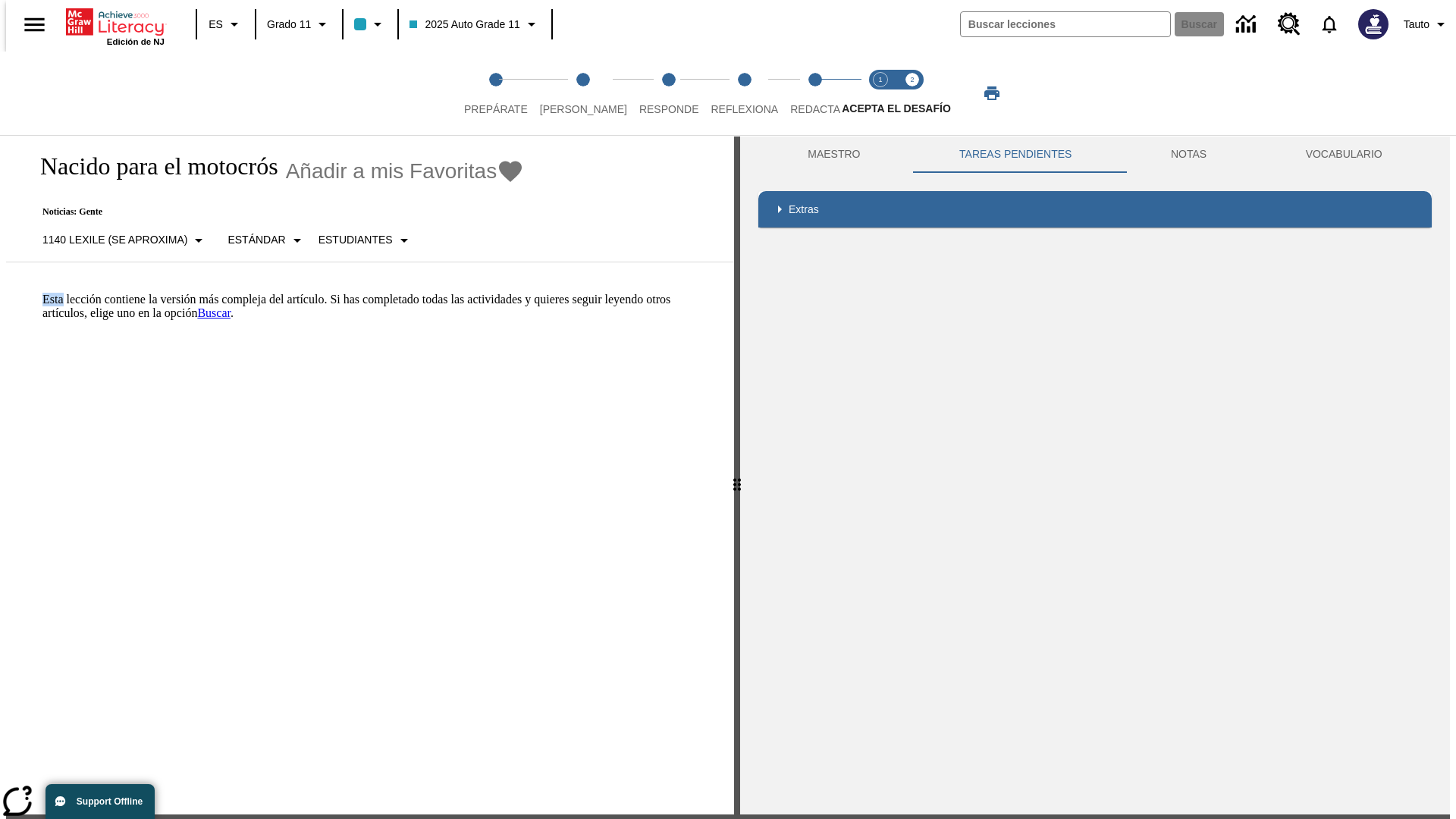
click at [0, 292] on html "Listen Saltar al contenido principal Edición de NJ ES Grado 11 2025 Auto Grade …" at bounding box center [728, 456] width 1456 height 923
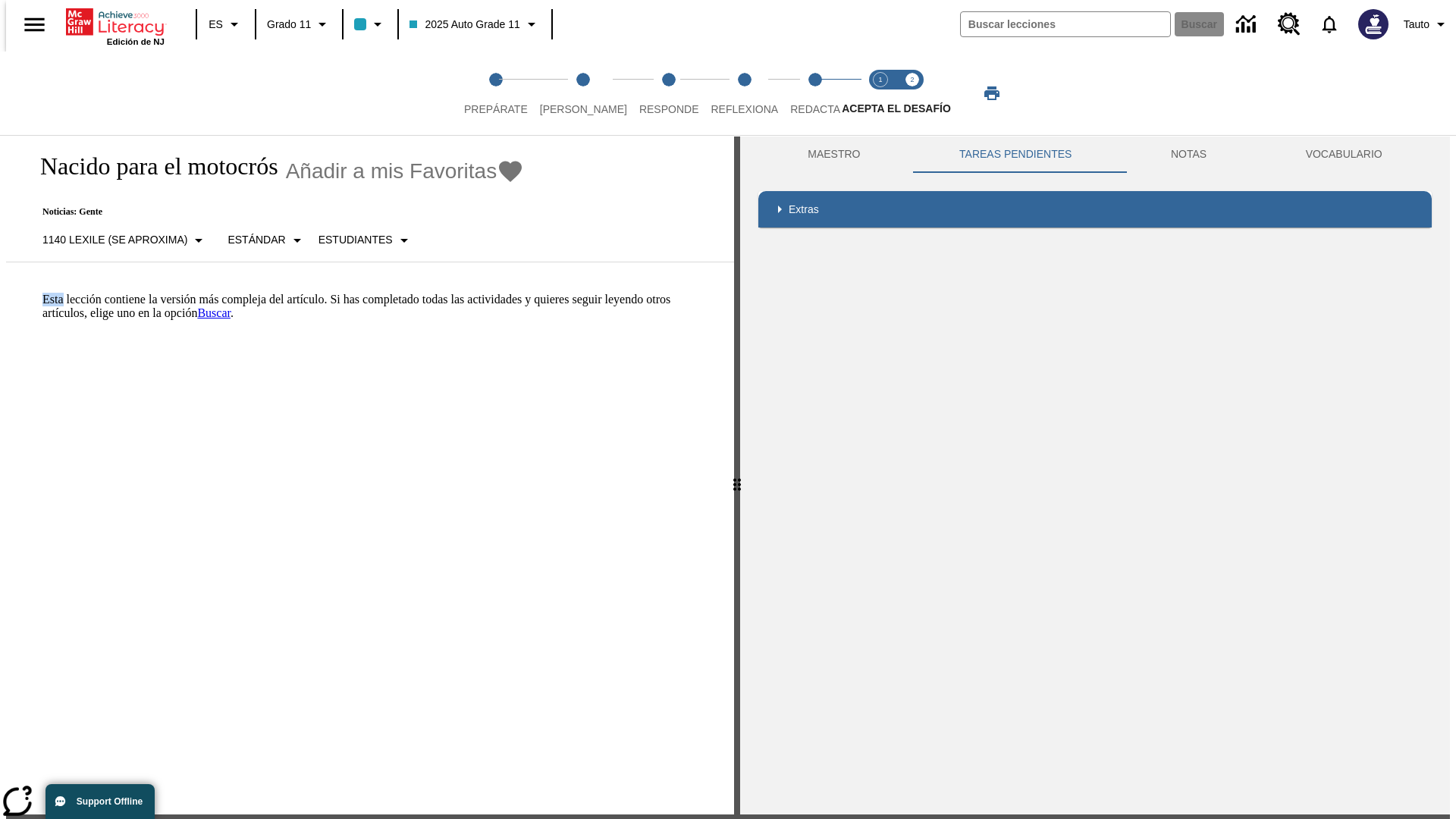
click at [0, 292] on html "Listen Saltar al contenido principal Edición de NJ ES Grado 11 2025 Auto Grade …" at bounding box center [728, 456] width 1456 height 923
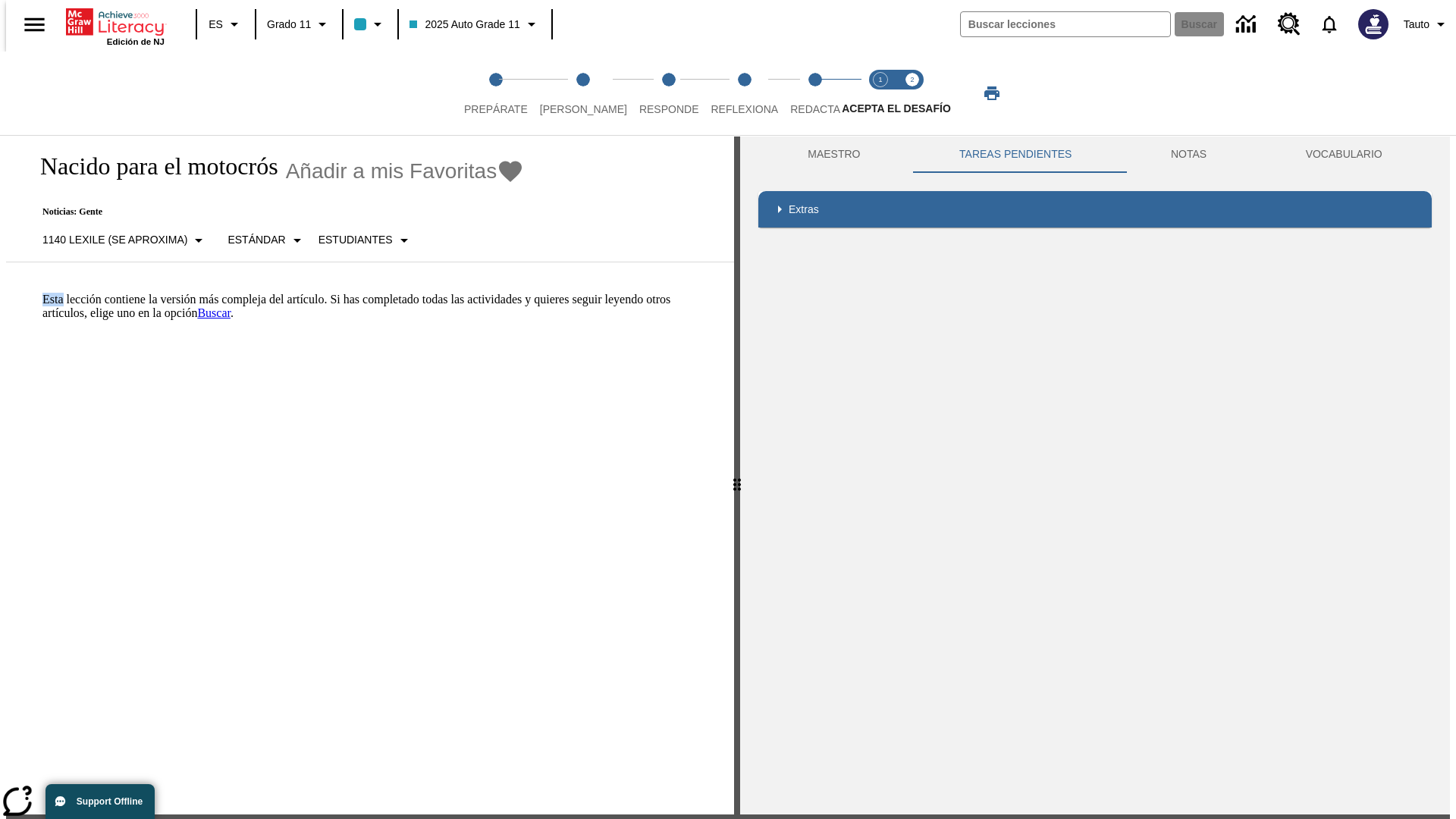
click at [42, 293] on p "Esta lección contiene la versión más compleja del artículo. Si has completado t…" at bounding box center [379, 306] width 673 height 27
